Goal: Use online tool/utility: Utilize a website feature to perform a specific function

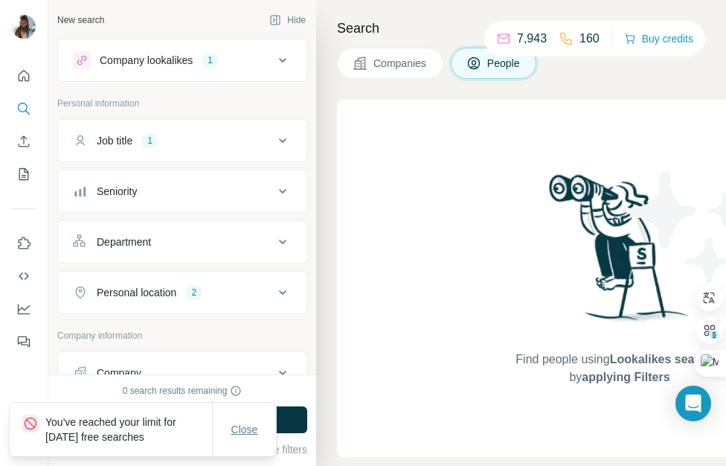
click at [242, 428] on span "Close" at bounding box center [244, 429] width 27 height 15
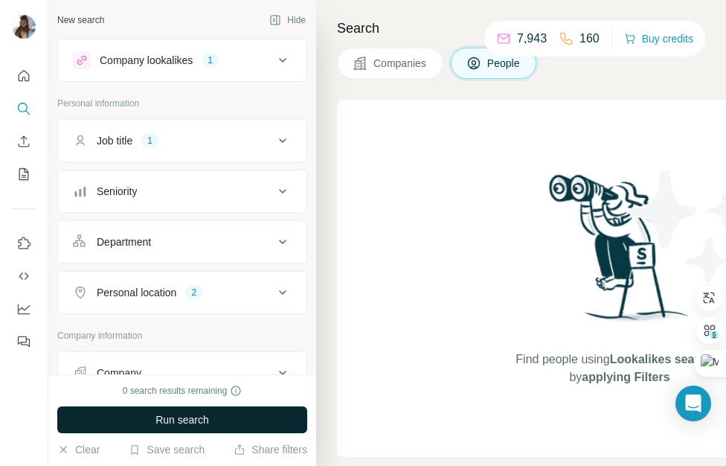
click at [248, 425] on button "Run search" at bounding box center [182, 419] width 250 height 27
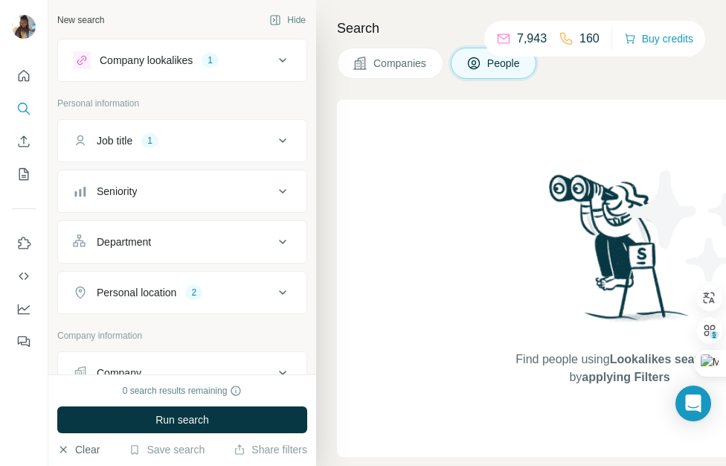
click at [63, 445] on icon "button" at bounding box center [63, 449] width 12 height 12
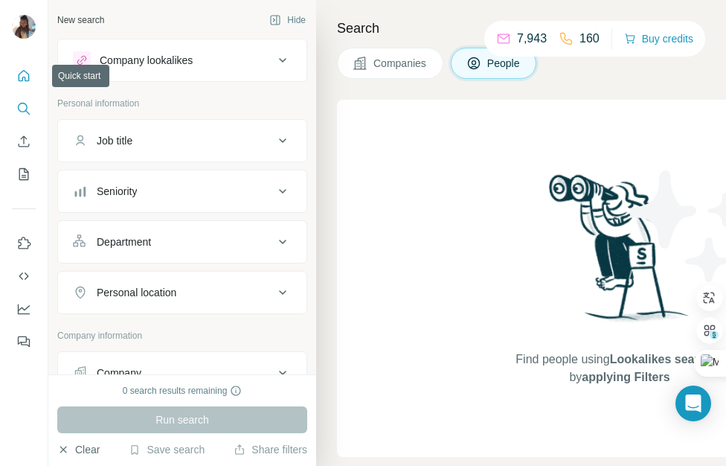
click at [26, 80] on icon "Quick start" at bounding box center [23, 75] width 15 height 15
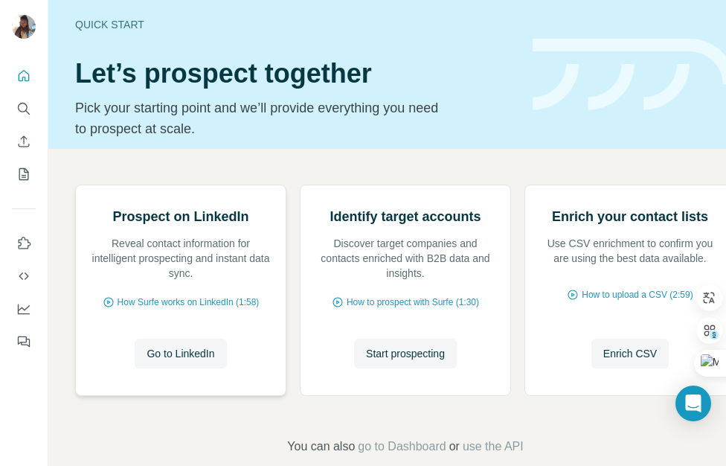
scroll to position [143, 0]
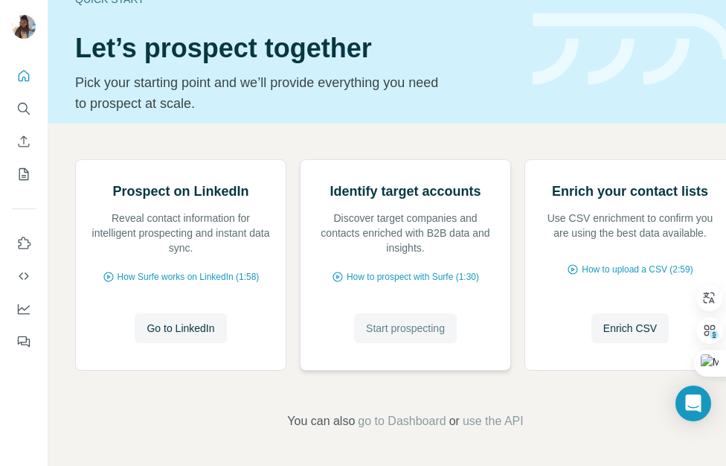
click at [388, 339] on button "Start prospecting" at bounding box center [405, 328] width 103 height 30
